Goal: Obtain resource: Obtain resource

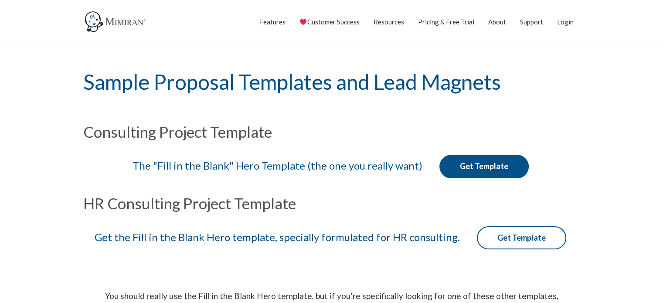
click at [460, 56] on h1 "Sample Proposal Templates and Lead Magnets" at bounding box center [331, 81] width 497 height 75
click at [373, 147] on div "The "Fill in the Blank" Hero Template (the one you really want) Get Template" at bounding box center [332, 168] width 506 height 48
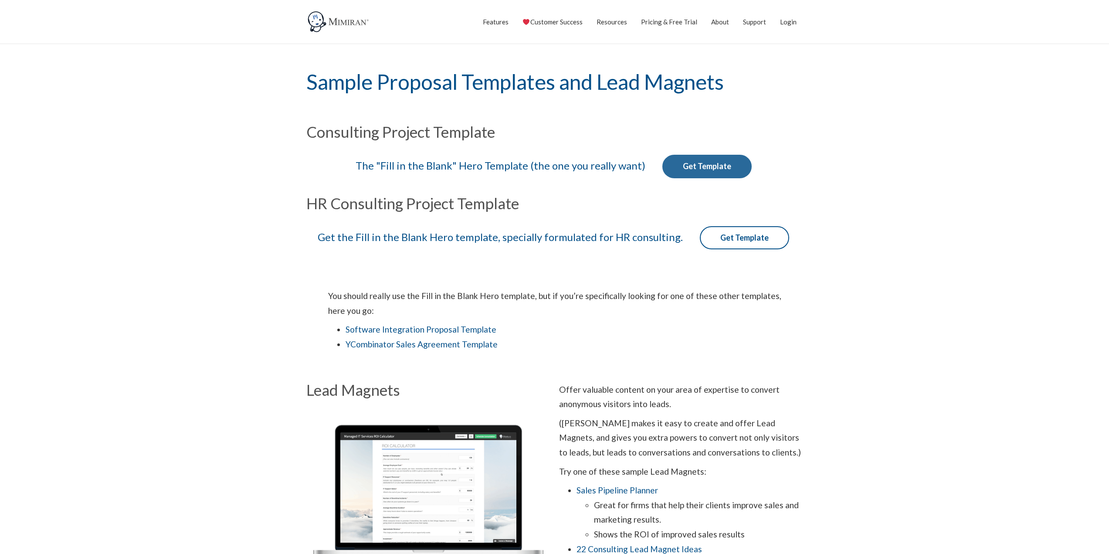
click at [662, 165] on link "Get Template" at bounding box center [706, 167] width 89 height 24
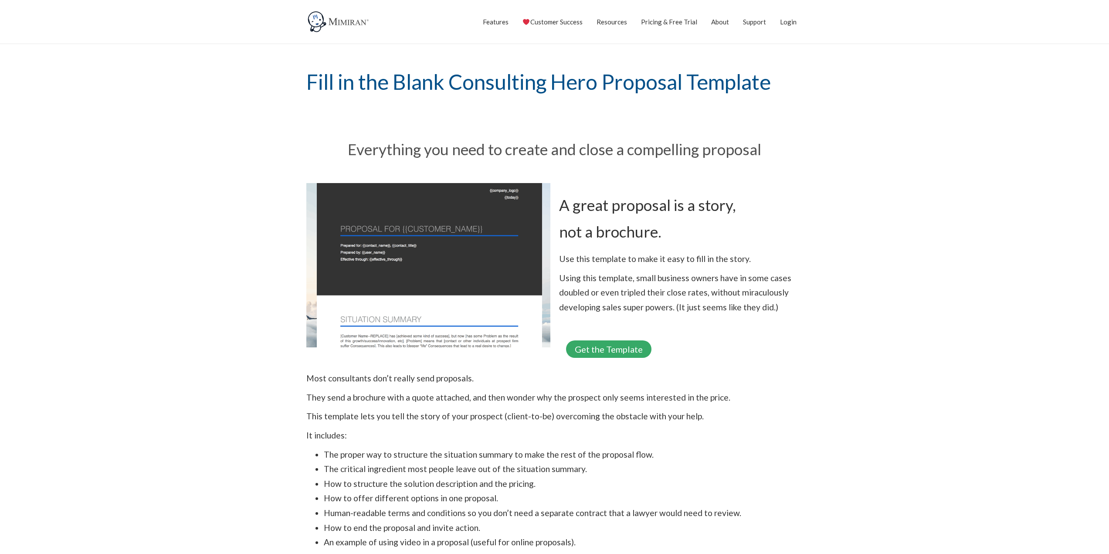
click at [598, 352] on link "Get the Template" at bounding box center [608, 348] width 85 height 17
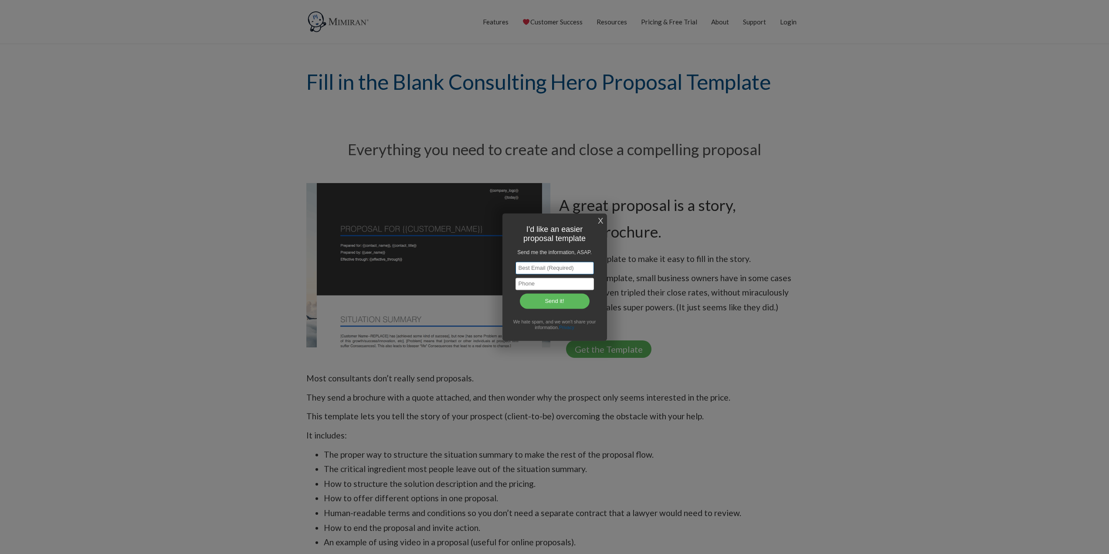
click at [544, 267] on input "text" at bounding box center [555, 268] width 78 height 13
type input "contact@irinarokosz.com"
click at [541, 278] on input "text" at bounding box center [555, 284] width 78 height 13
click at [540, 286] on input "text" at bounding box center [555, 284] width 78 height 13
click at [523, 250] on h1 "Send me the information, ASAP." at bounding box center [555, 252] width 86 height 11
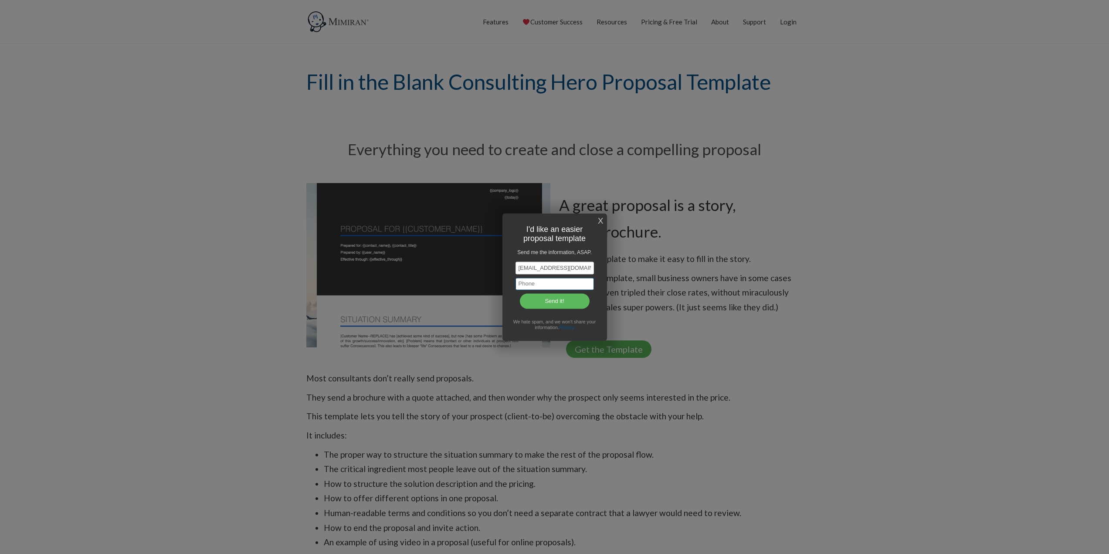
click at [531, 282] on input "text" at bounding box center [555, 284] width 78 height 13
click at [575, 252] on h1 "Send me the information, ASAP." at bounding box center [555, 252] width 86 height 11
click at [561, 289] on input "text" at bounding box center [555, 284] width 78 height 13
click at [540, 305] on input "Send it!" at bounding box center [555, 301] width 70 height 16
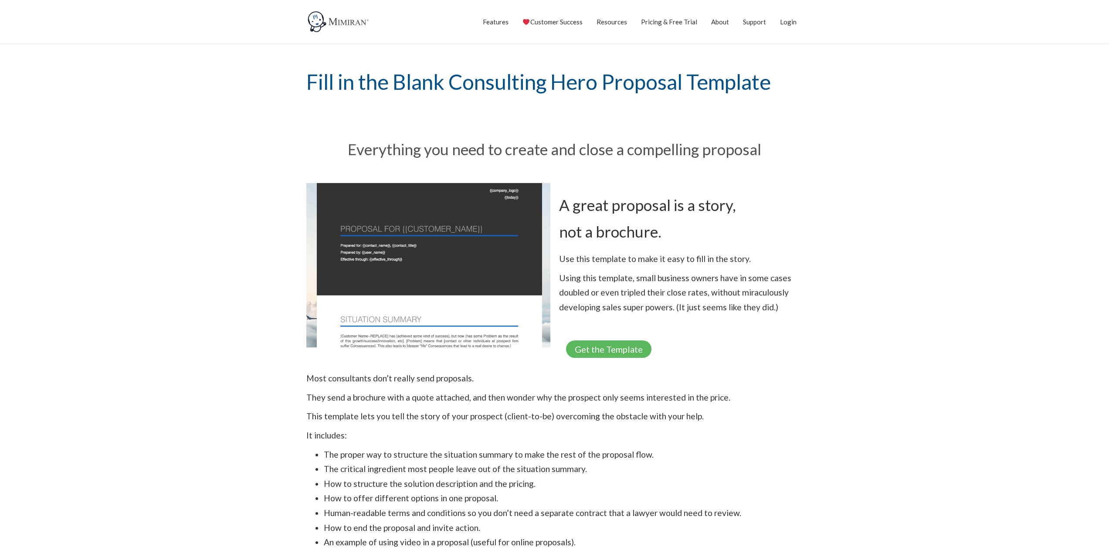
scroll to position [44, 0]
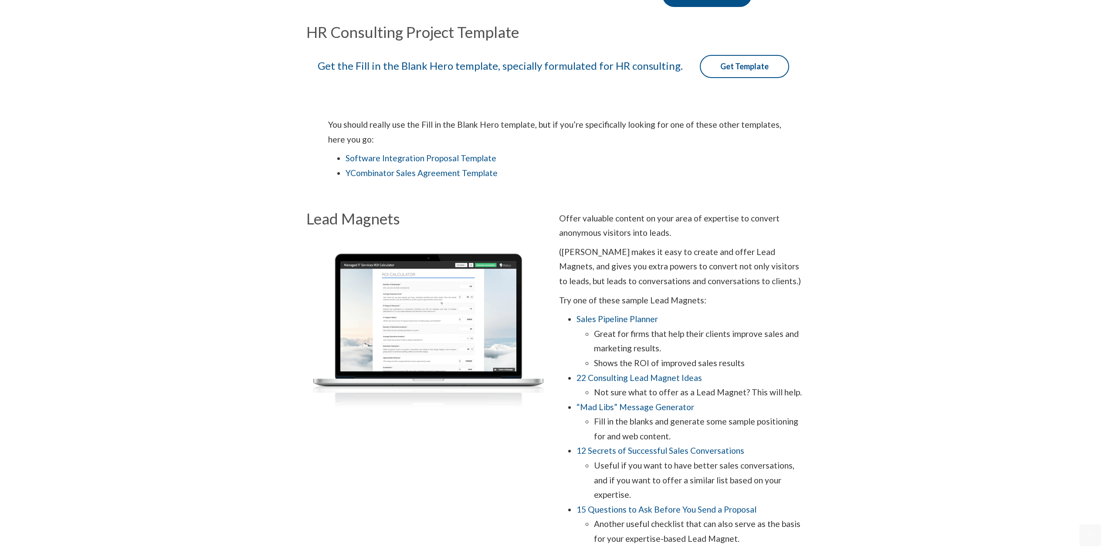
scroll to position [248, 0]
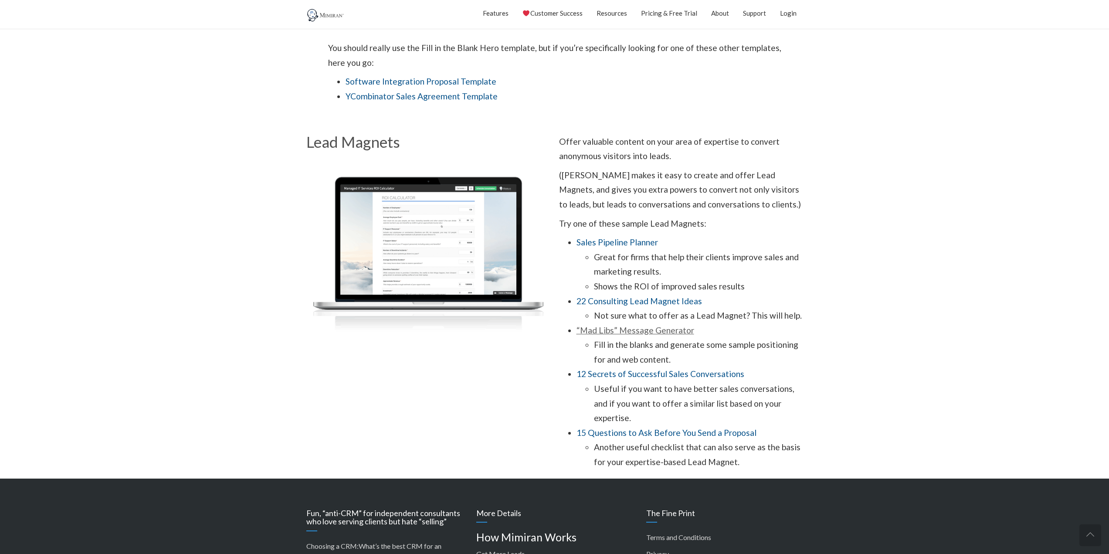
click at [603, 332] on link "“Mad Libs” Message Generator" at bounding box center [636, 330] width 118 height 10
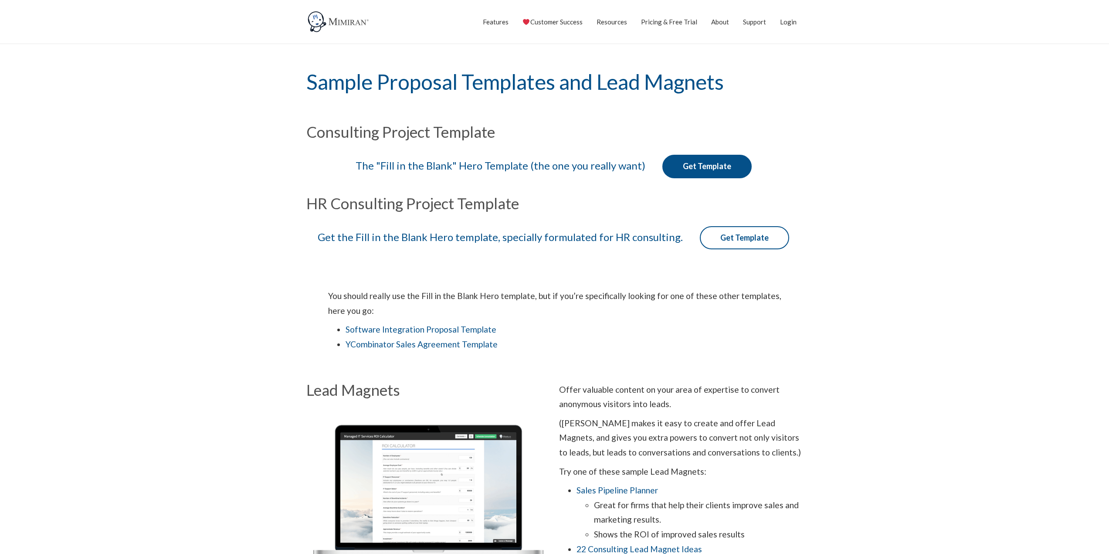
click at [812, 284] on section "You should really use the Fill in the Blank Hero template, but if you’re specif…" at bounding box center [554, 319] width 1109 height 115
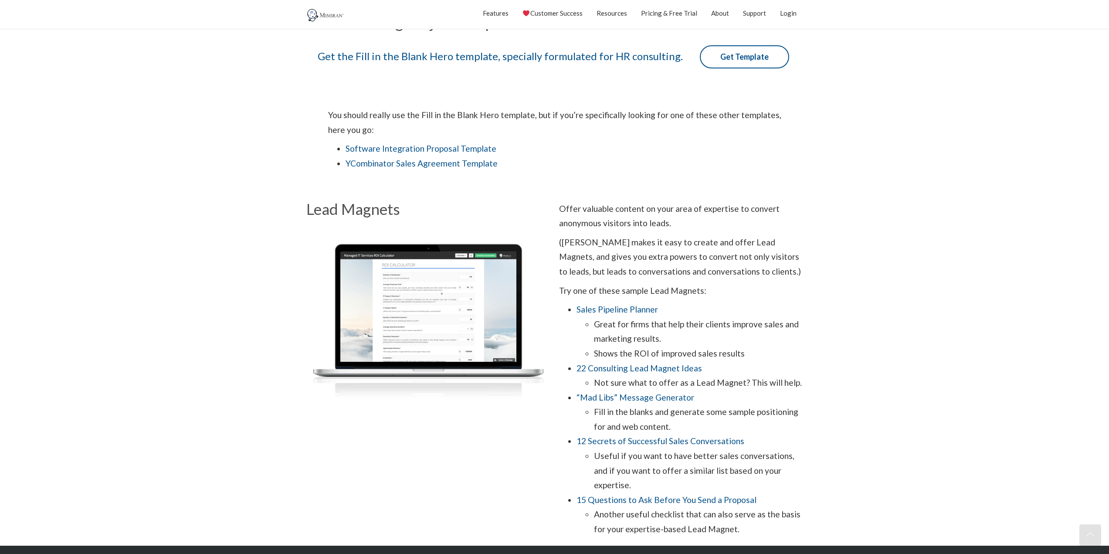
scroll to position [204, 0]
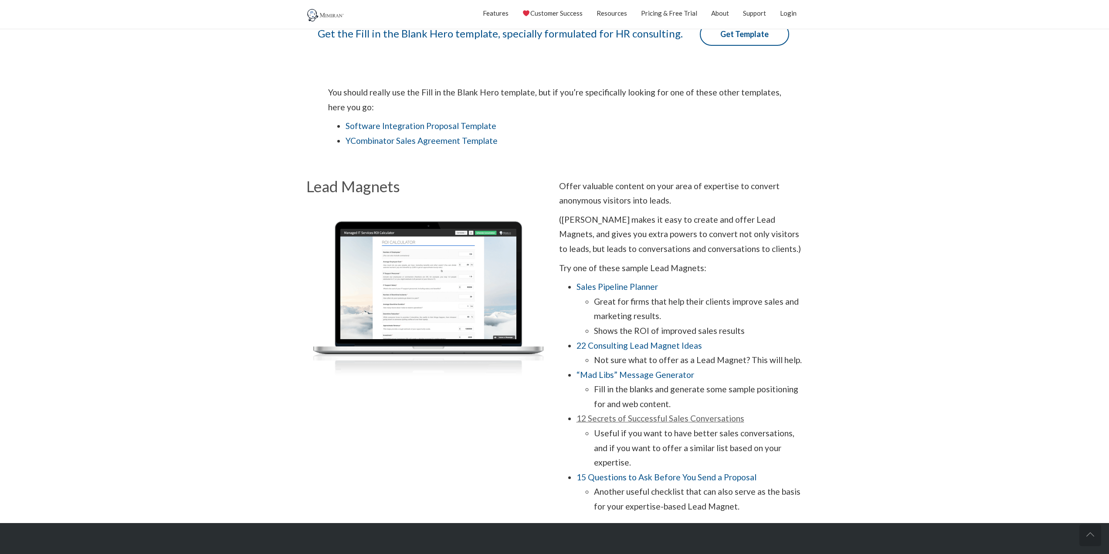
click at [675, 418] on link "12 Secrets of Successful Sales Conversations" at bounding box center [661, 418] width 168 height 10
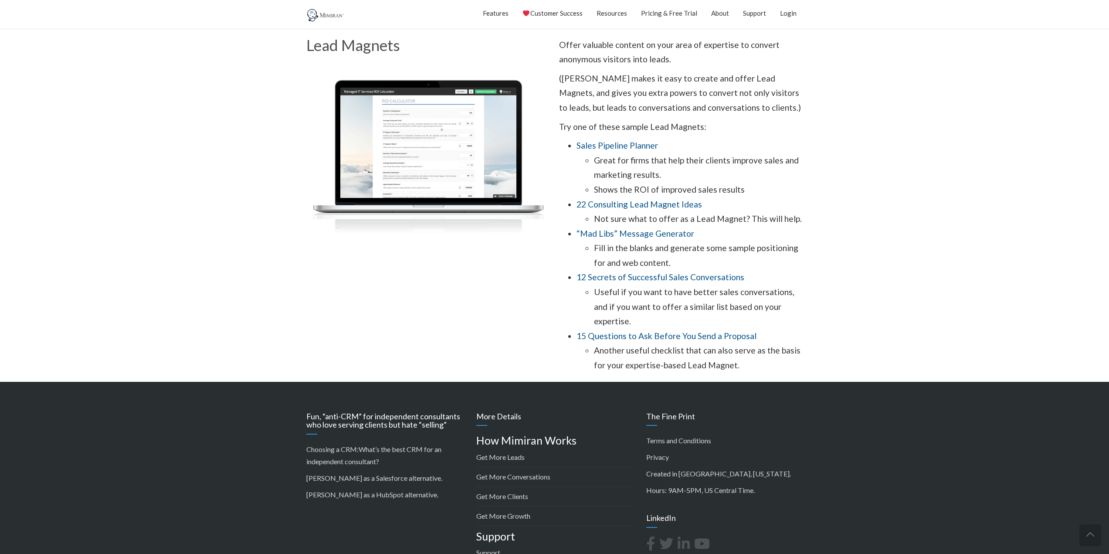
scroll to position [224, 0]
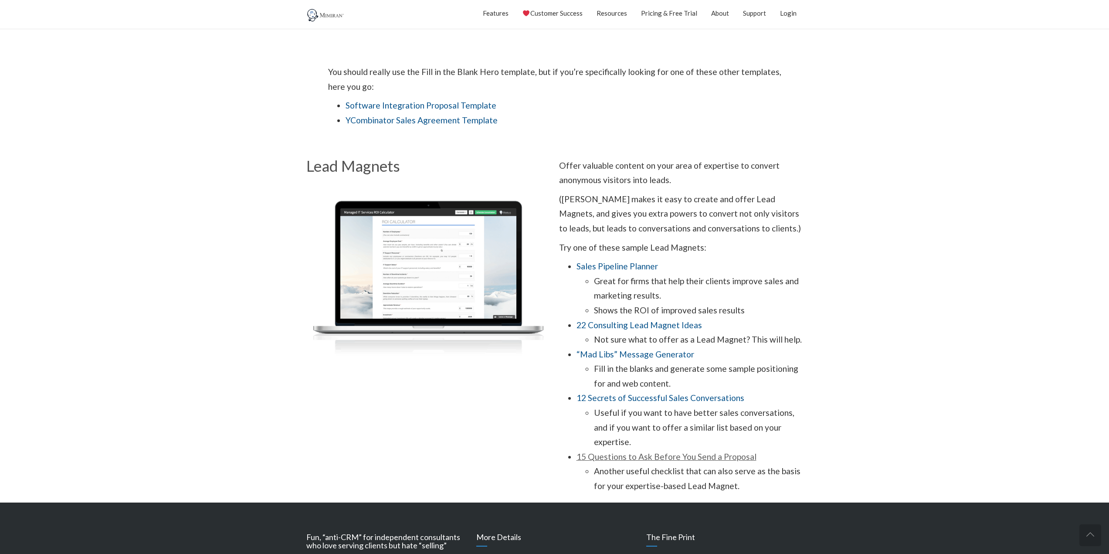
click at [724, 452] on link "15 Questions to Ask Before You Send a Proposal" at bounding box center [667, 457] width 180 height 10
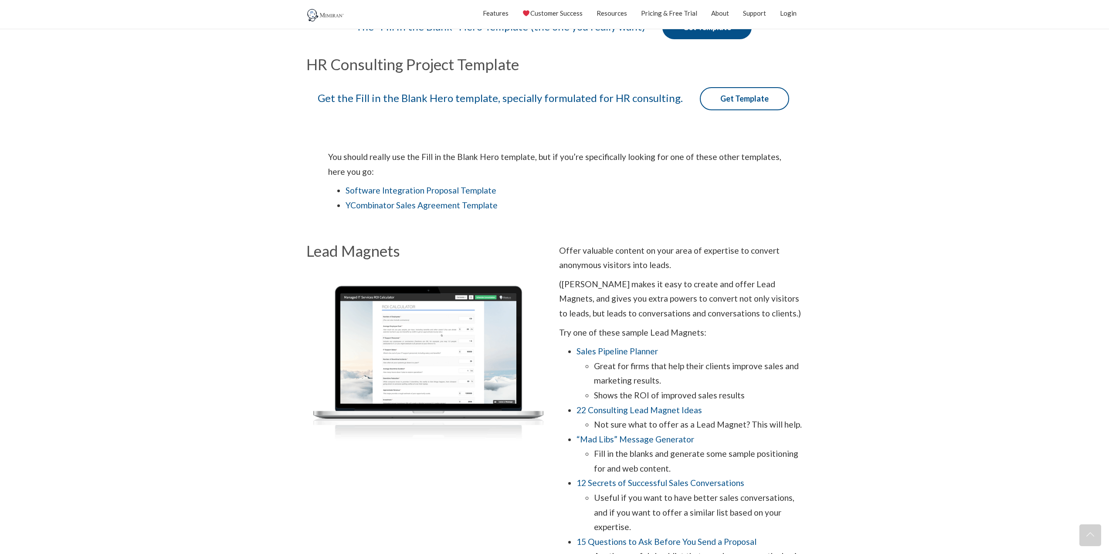
scroll to position [122, 0]
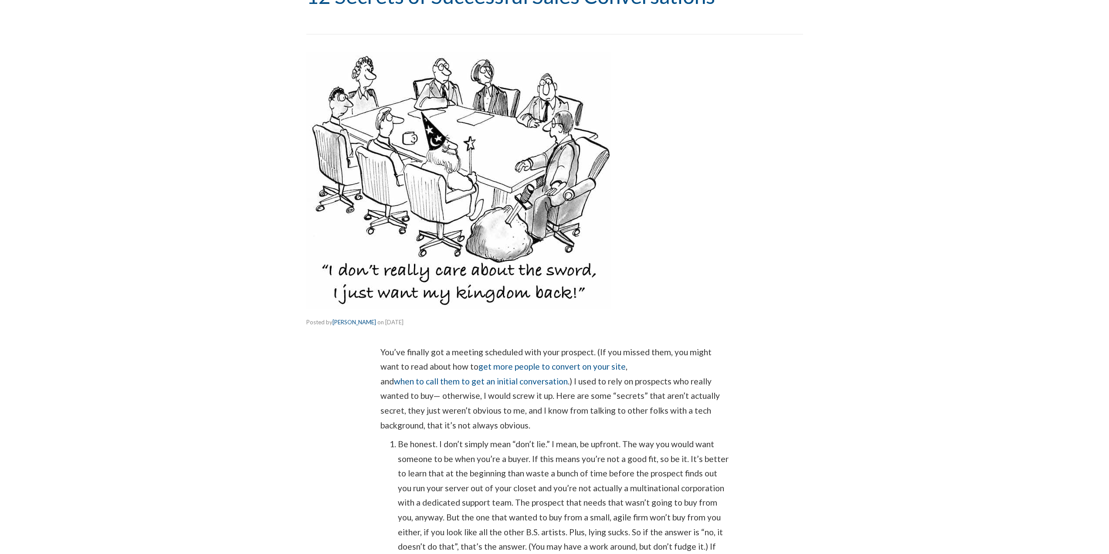
scroll to position [204, 0]
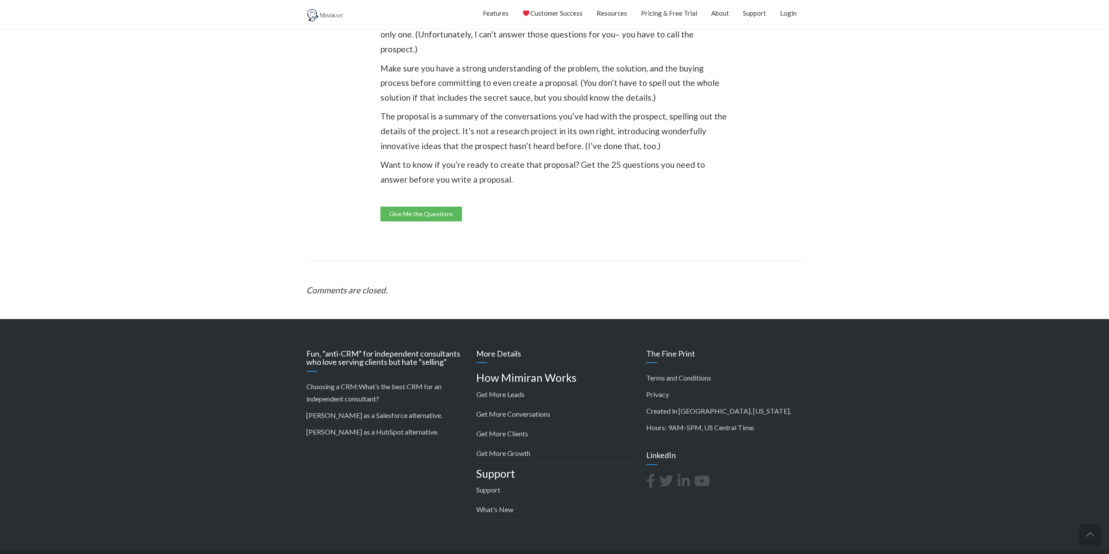
scroll to position [784, 0]
